Goal: Information Seeking & Learning: Learn about a topic

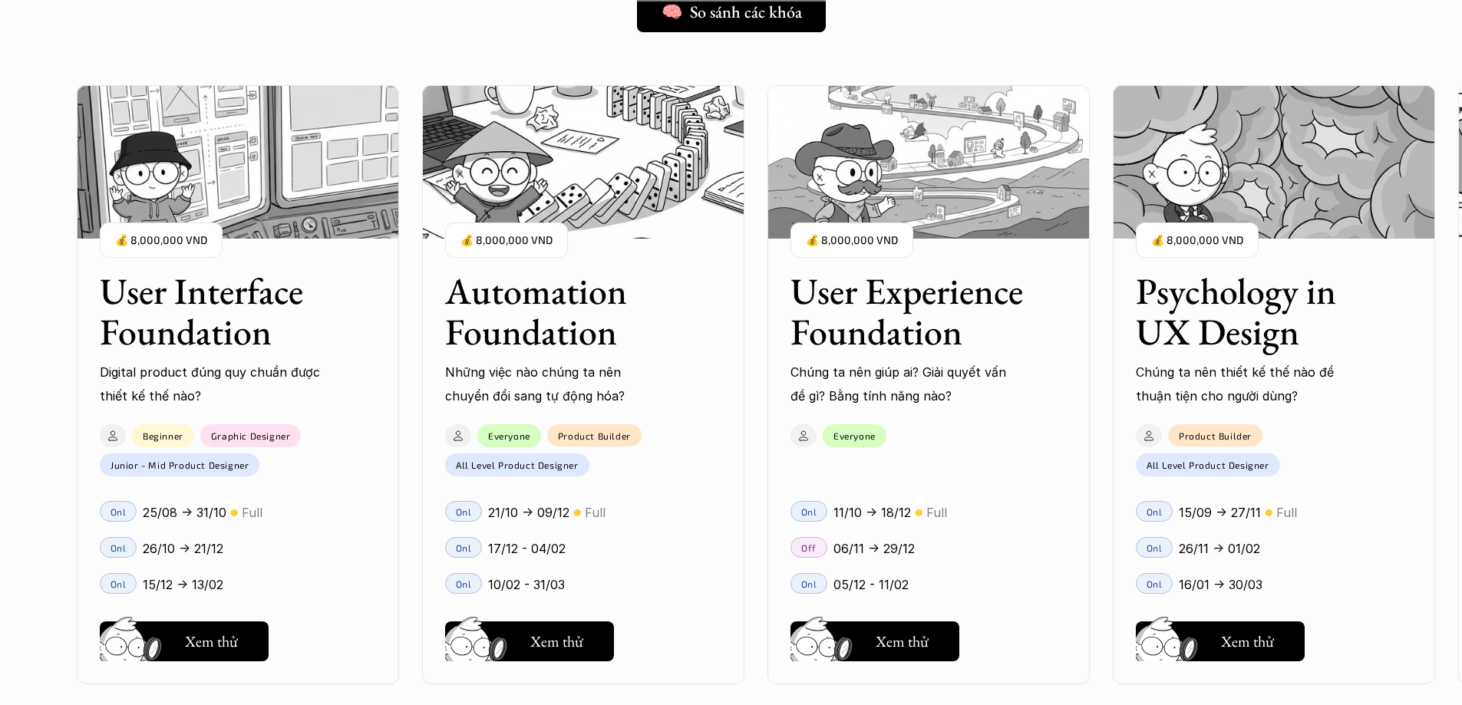
scroll to position [1381, 0]
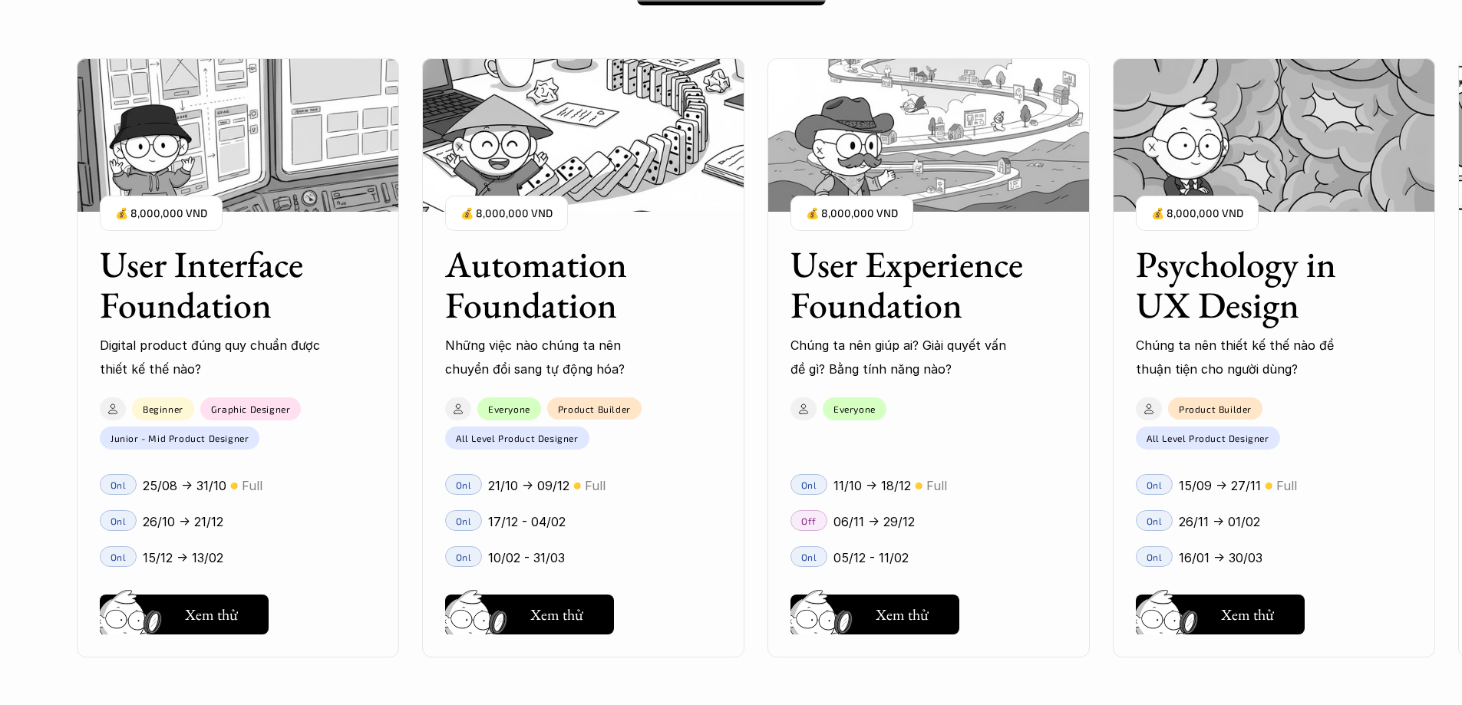
click at [1205, 269] on h3 "Psychology in UX Design" at bounding box center [1255, 284] width 238 height 81
click at [1281, 205] on img at bounding box center [1274, 134] width 322 height 153
click at [1255, 162] on img at bounding box center [1274, 134] width 322 height 153
click at [1232, 621] on h5 "Xem thử" at bounding box center [1247, 618] width 53 height 21
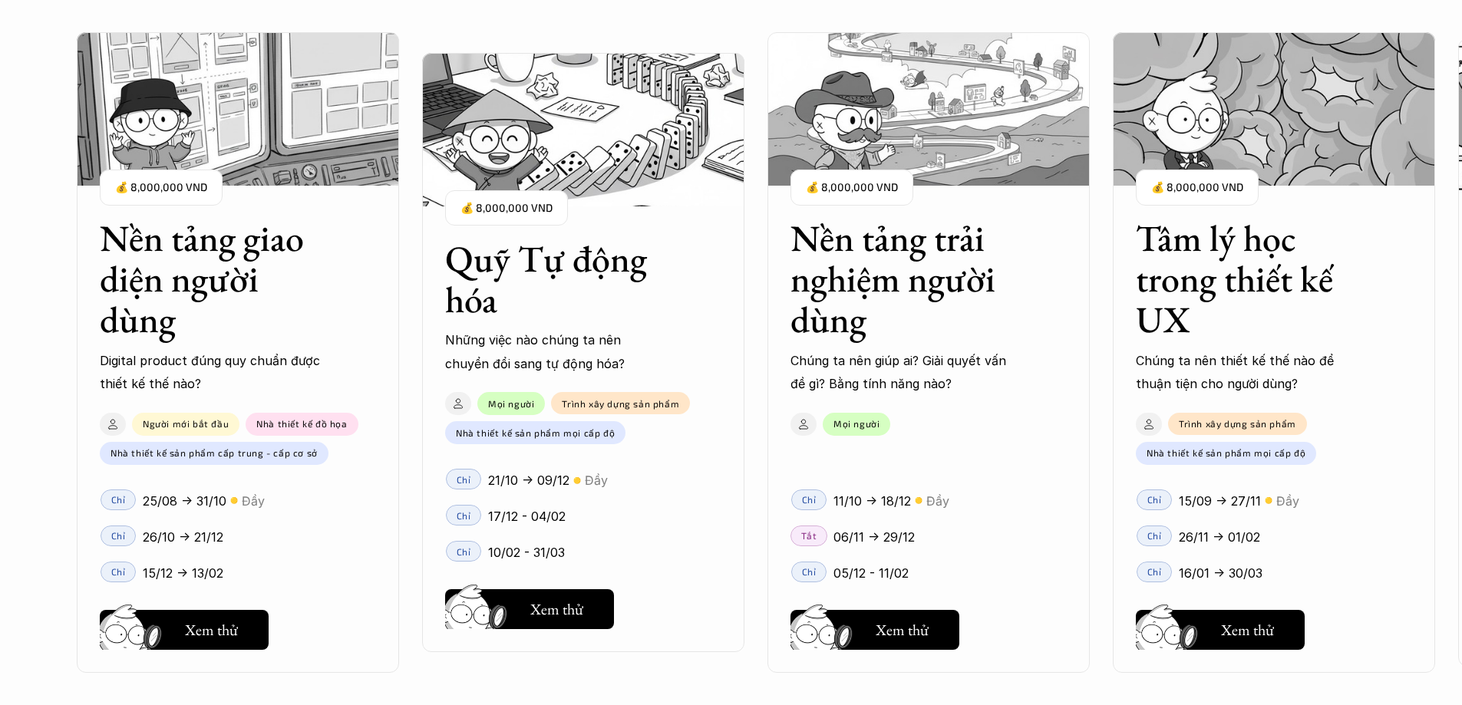
scroll to position [1458, 0]
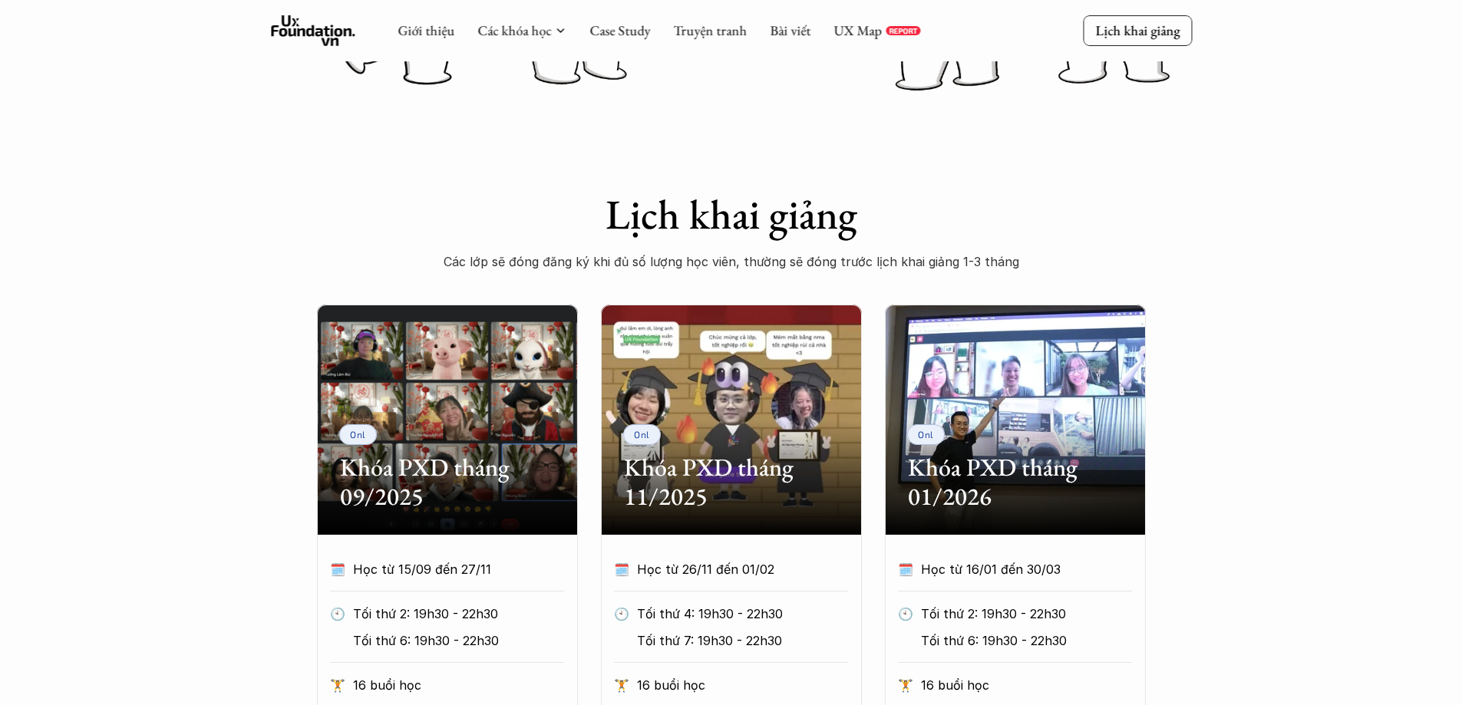
scroll to position [460, 0]
